Goal: Subscribe to service/newsletter

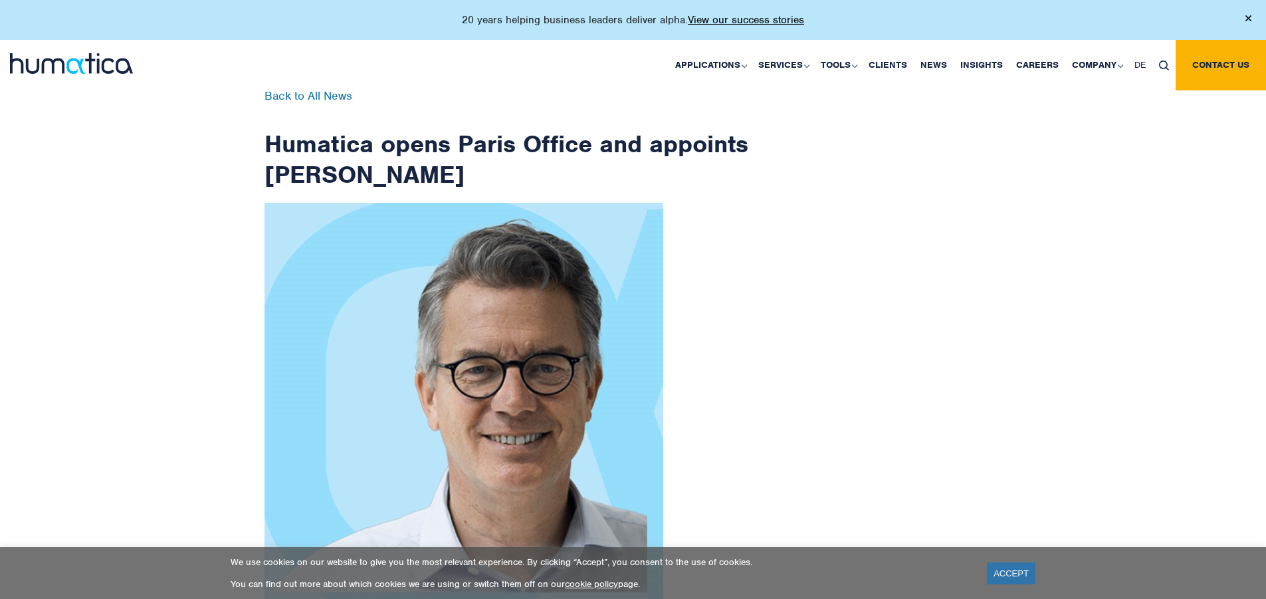
scroll to position [2120, 0]
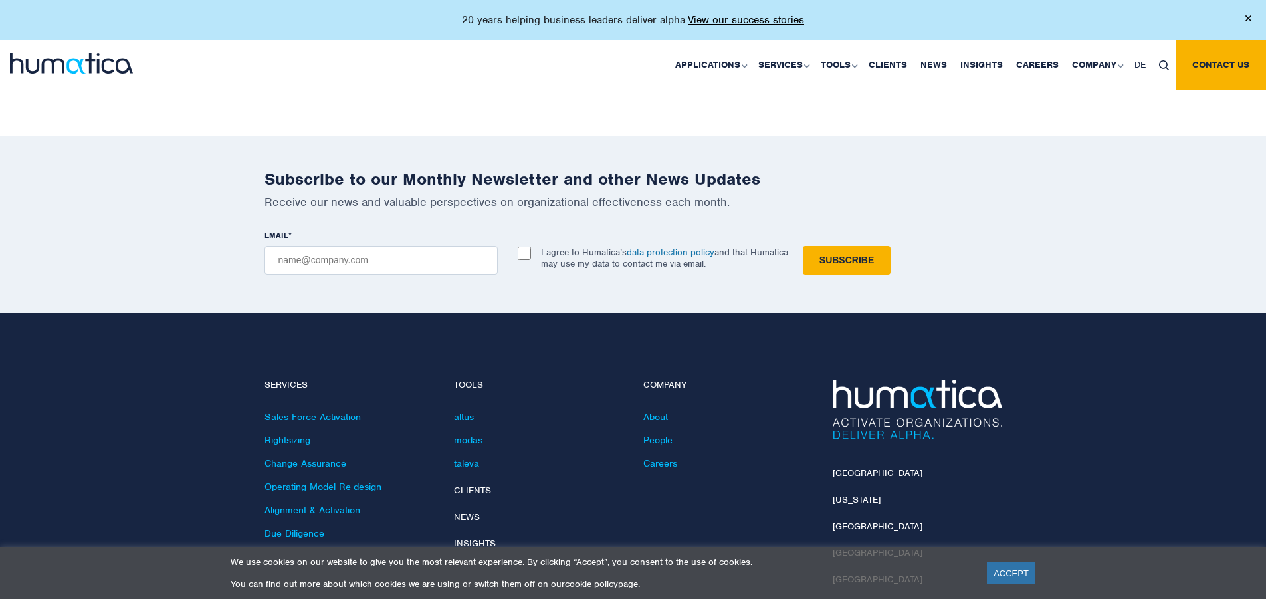
checkbox input "true"
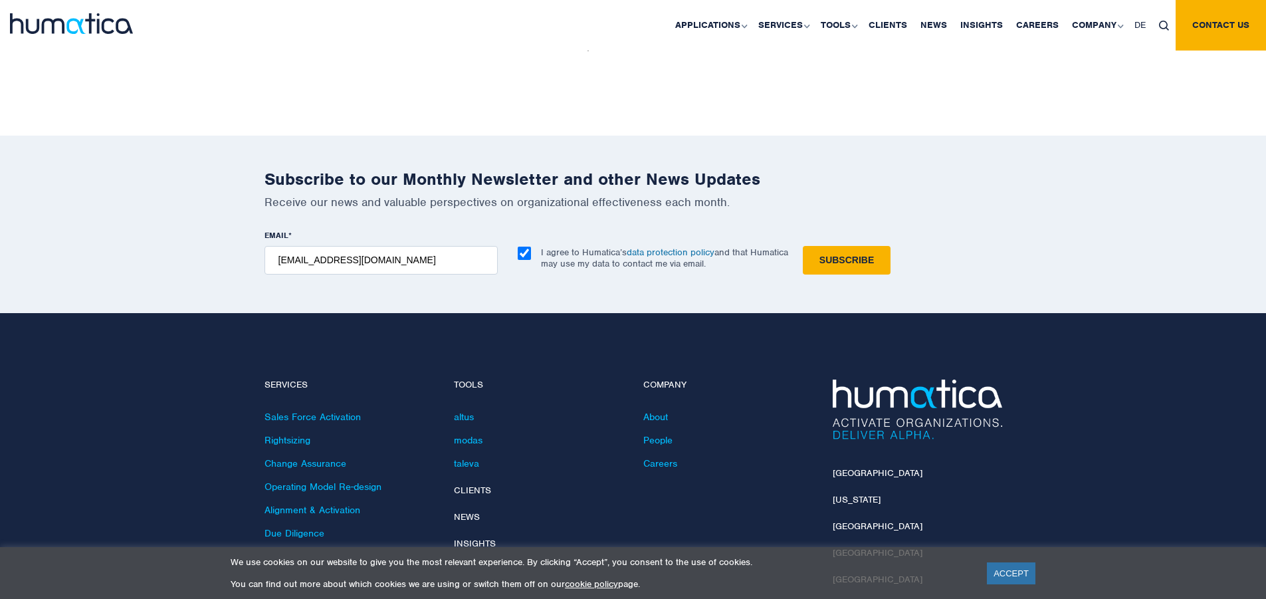
type input "[EMAIL_ADDRESS][DOMAIN_NAME]"
click at [803, 246] on input "Subscribe" at bounding box center [847, 260] width 88 height 29
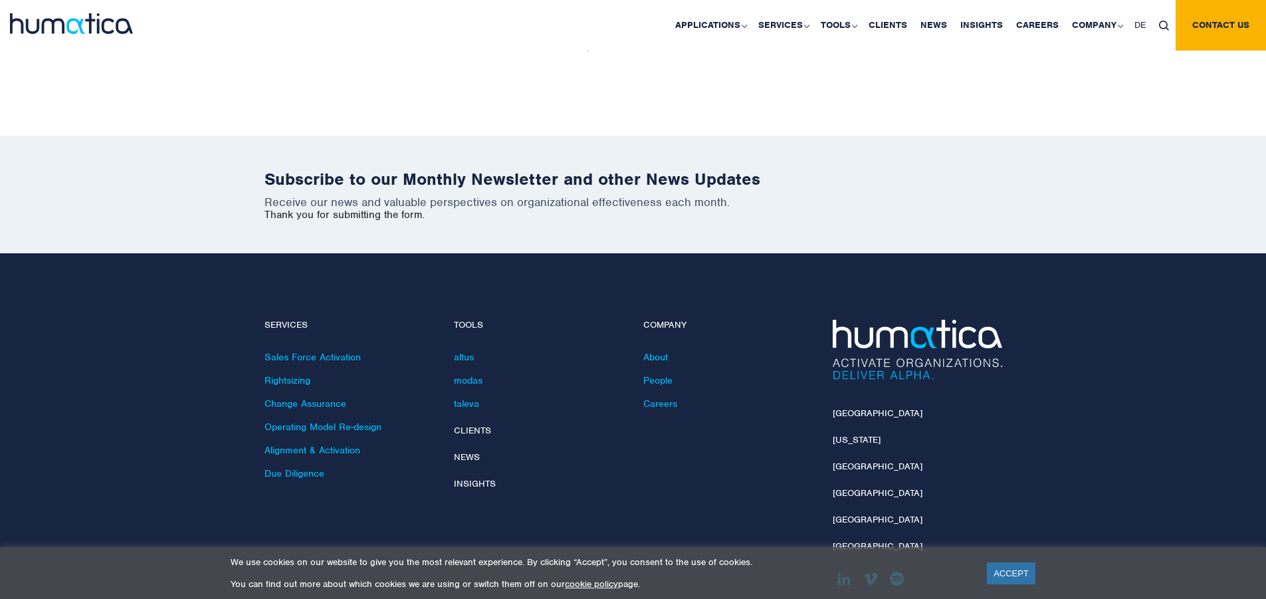
scroll to position [2060, 0]
